Goal: Information Seeking & Learning: Understand process/instructions

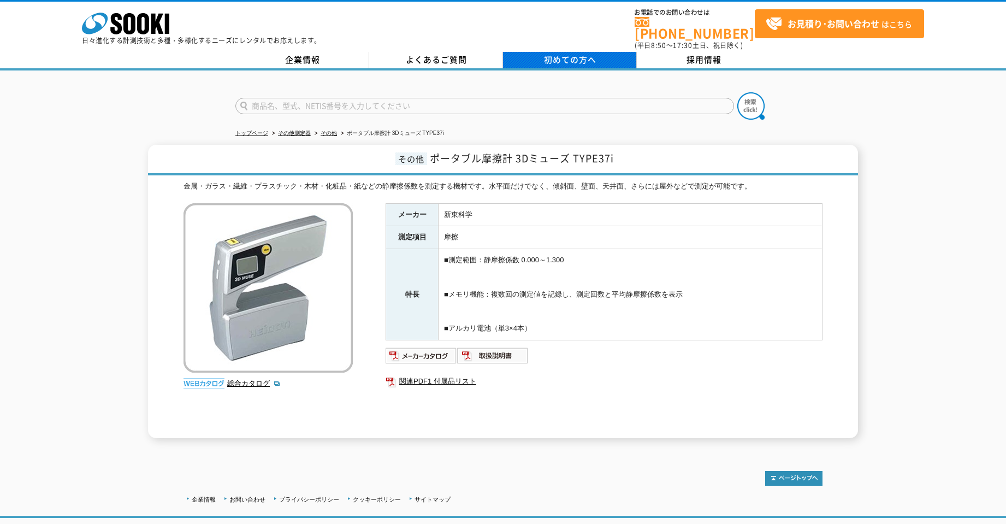
click at [561, 54] on span "初めての方へ" at bounding box center [570, 60] width 52 height 12
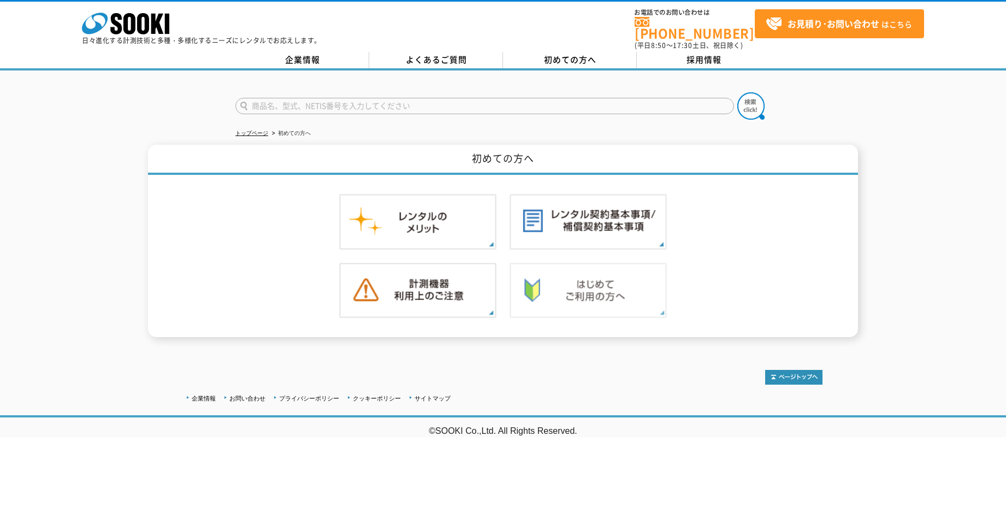
click at [532, 266] on img at bounding box center [588, 291] width 157 height 56
